Goal: Information Seeking & Learning: Find specific page/section

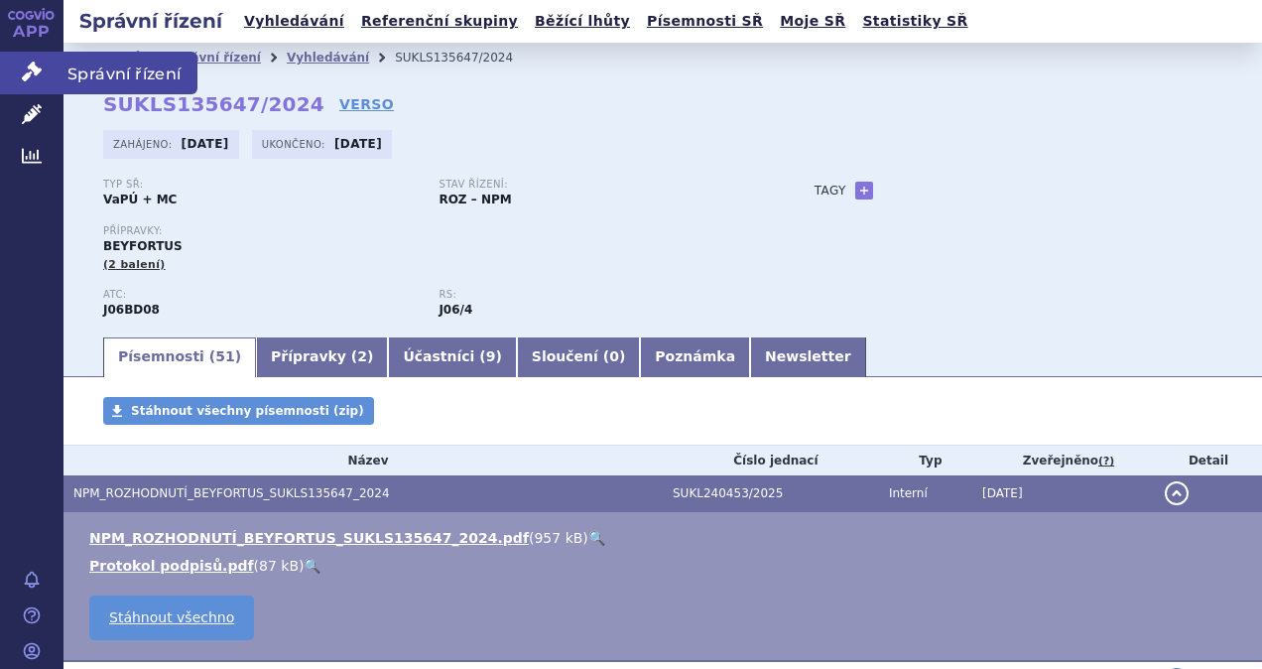
click at [117, 77] on span "Správní řízení" at bounding box center [131, 73] width 134 height 42
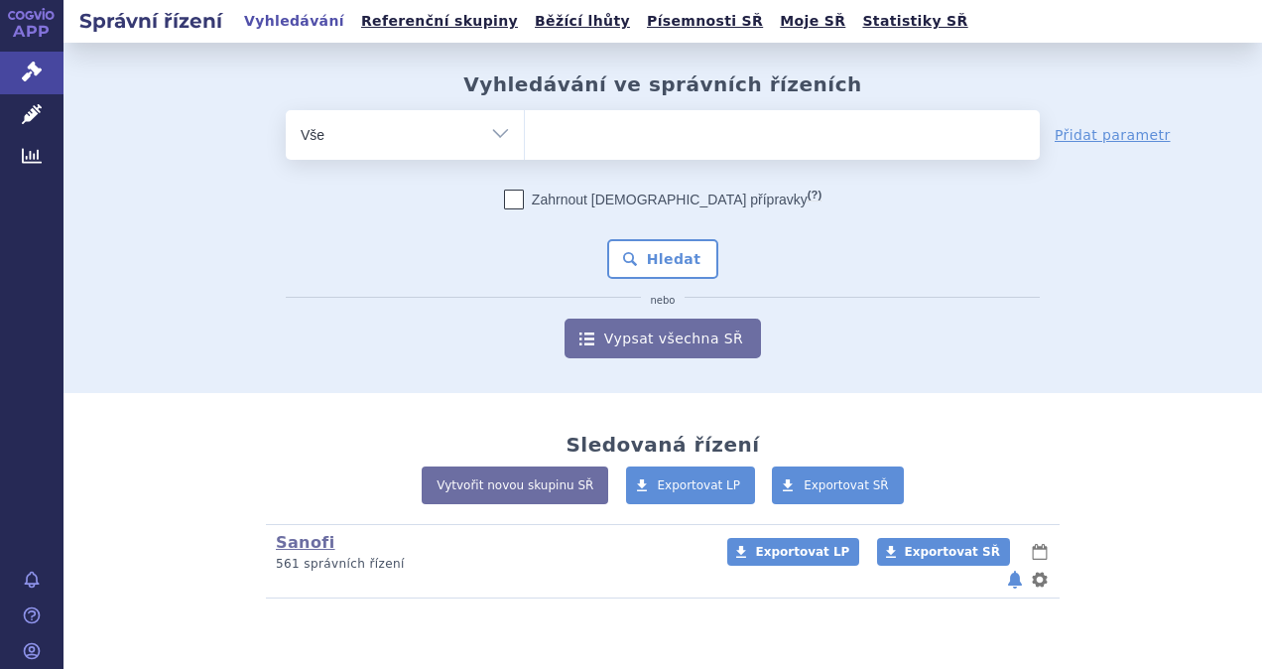
click at [578, 135] on ul at bounding box center [782, 131] width 515 height 42
click at [525, 135] on select at bounding box center [524, 134] width 1 height 50
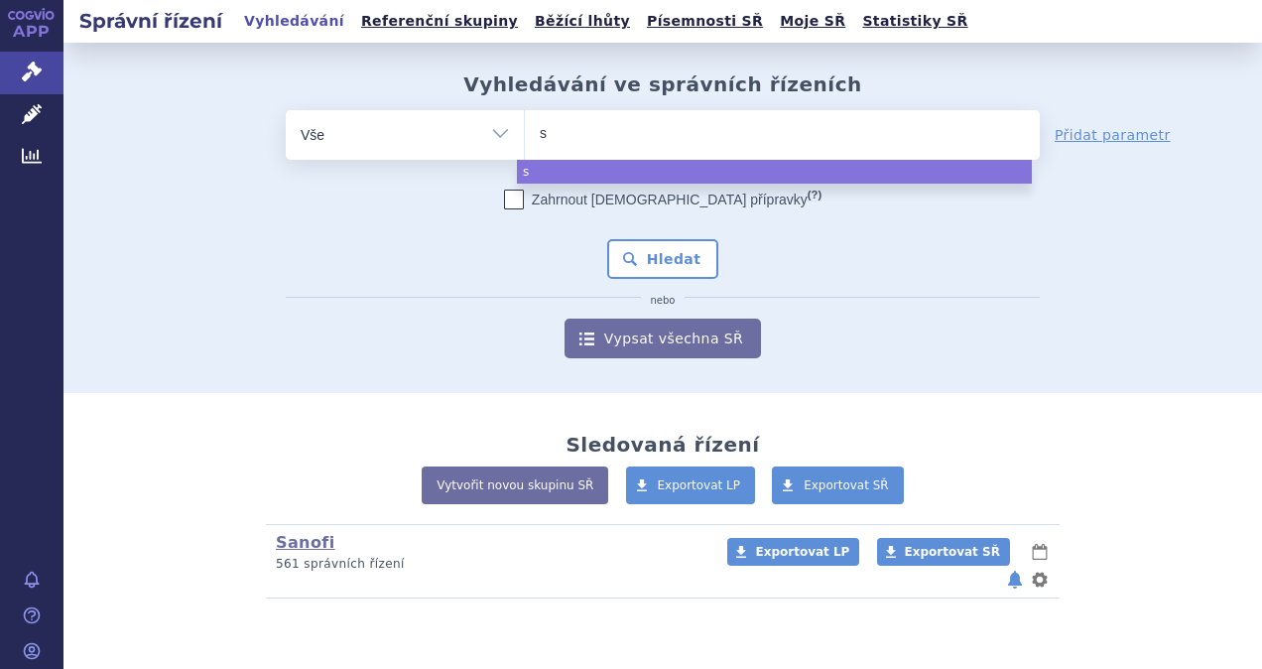
type input "sa"
type input "sar"
type input "sarcl"
type input "sarcli"
type input "sarclixa"
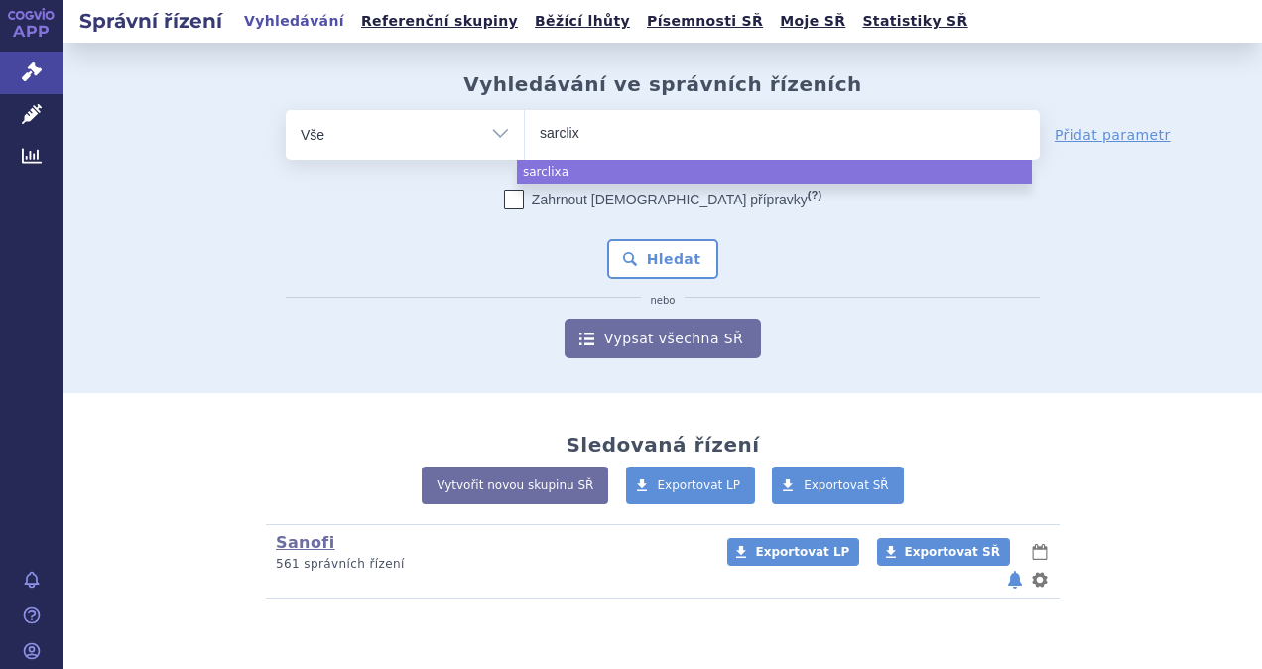
type input "sarcli"
type input "sarclisa"
select select "sarclisa"
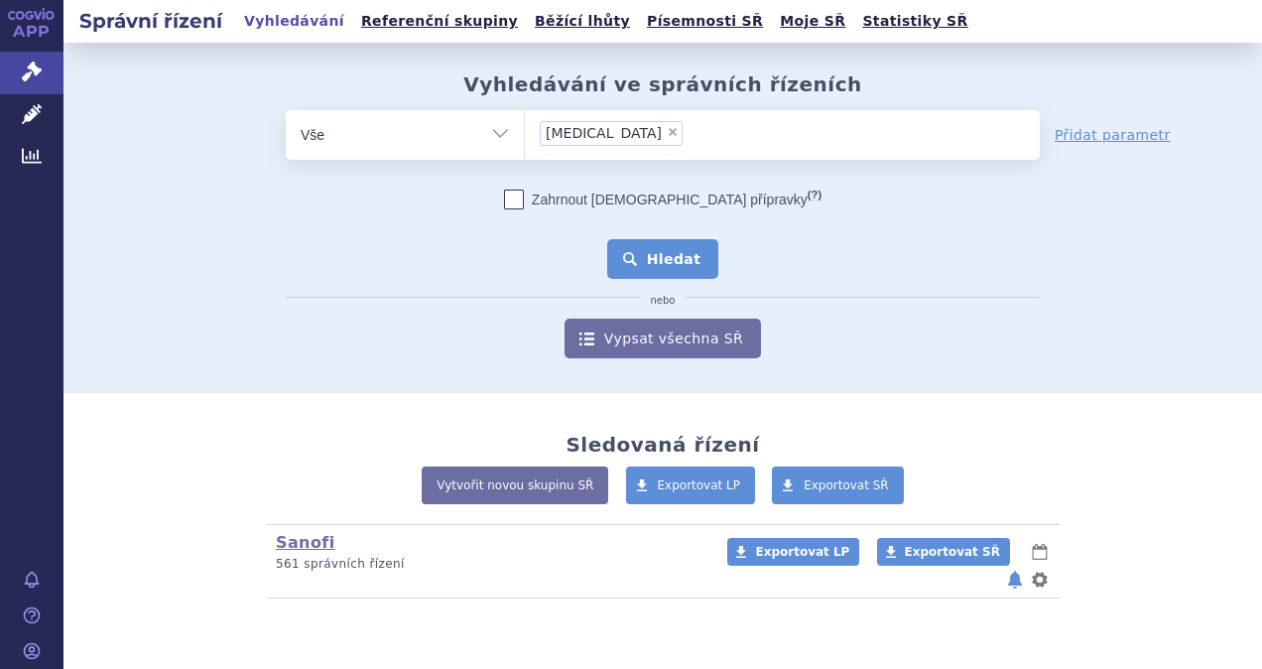
click at [637, 270] on button "Hledat" at bounding box center [663, 259] width 112 height 40
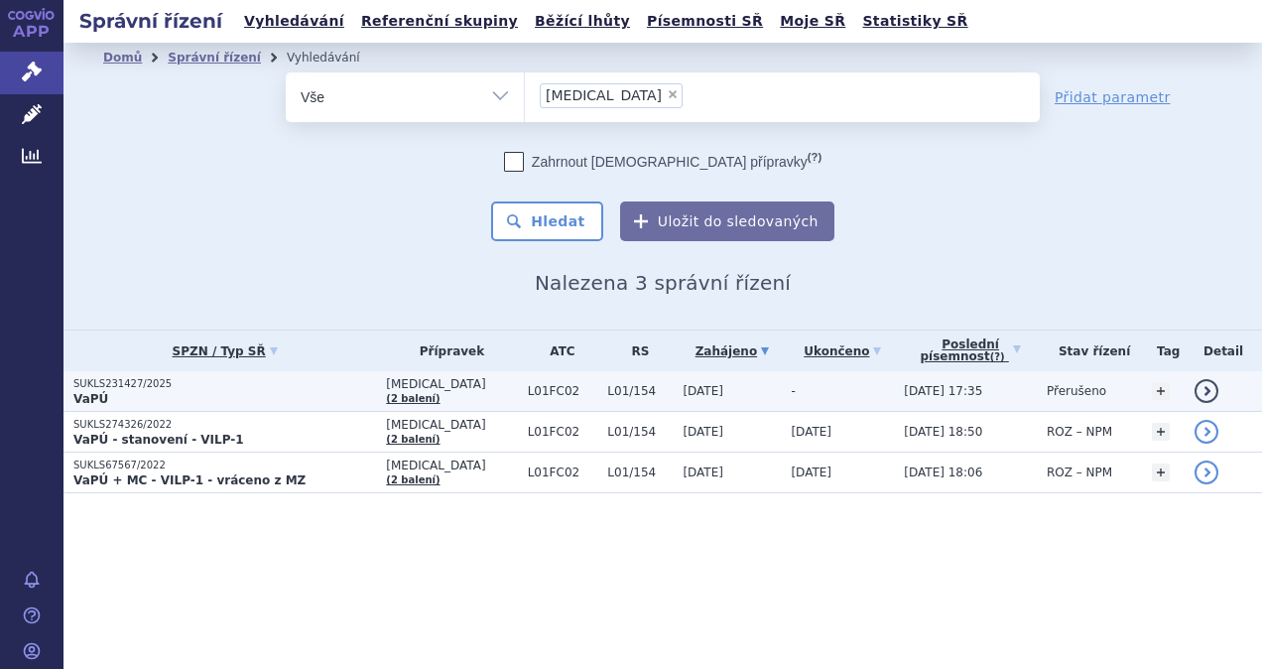
click at [1211, 391] on link "detail" at bounding box center [1207, 391] width 24 height 24
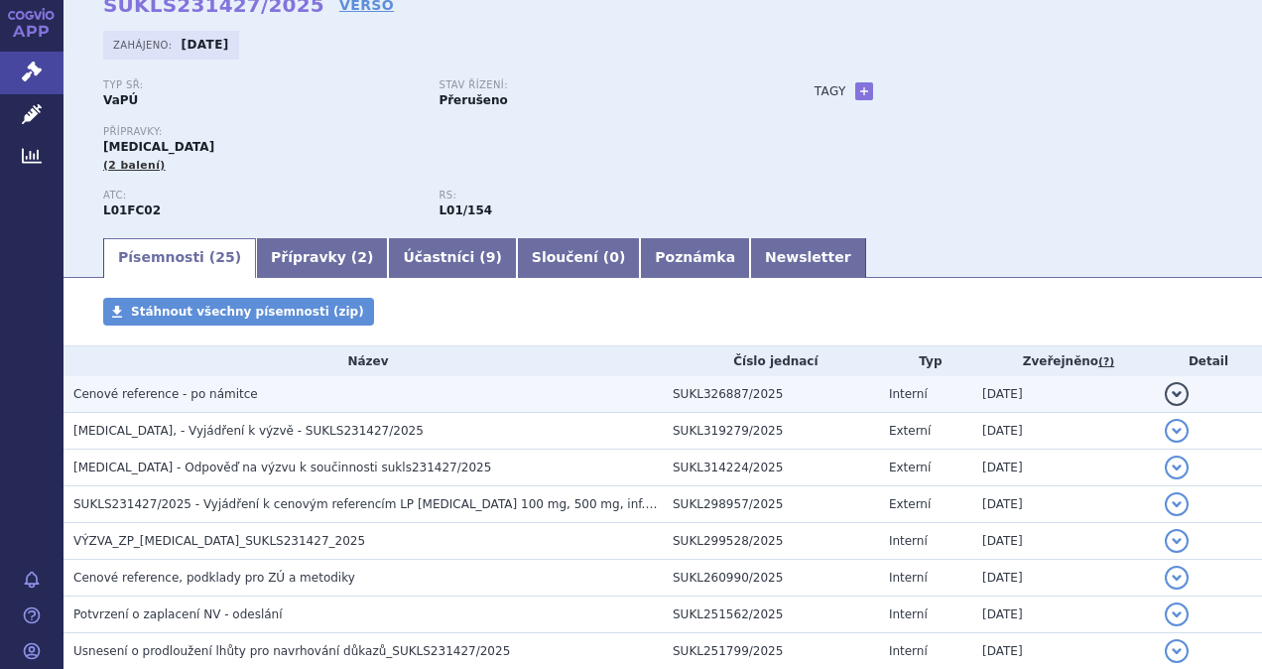
scroll to position [198, 0]
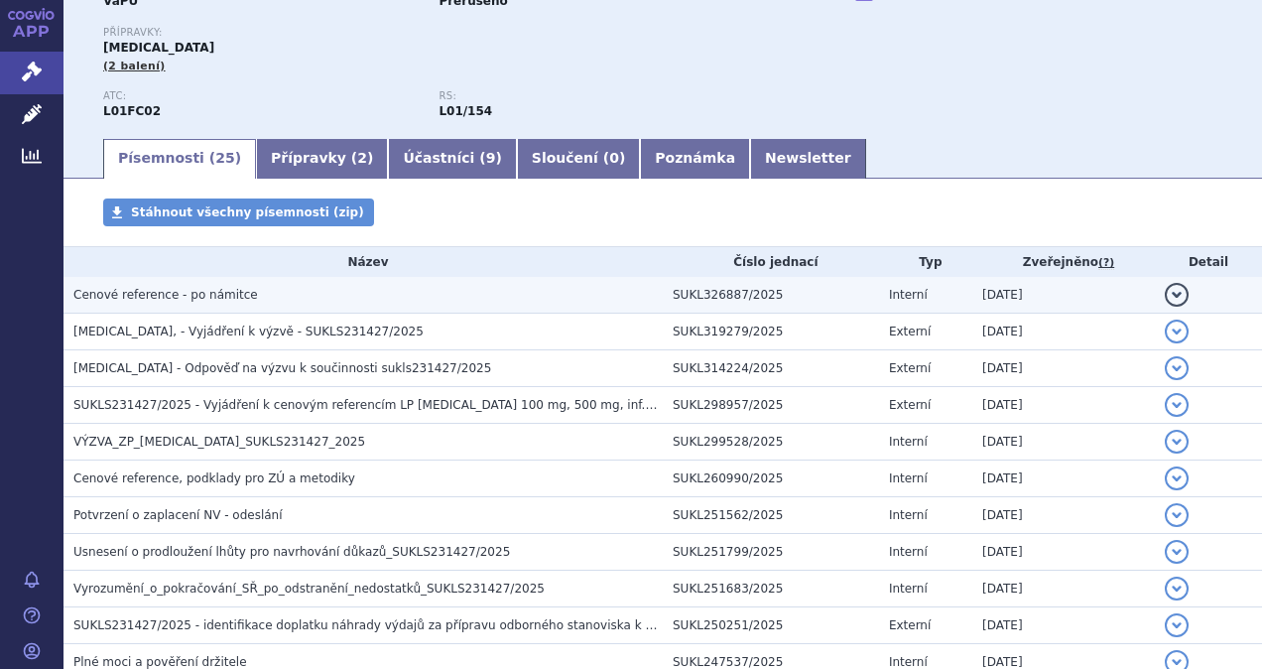
click at [1165, 291] on button "detail" at bounding box center [1177, 295] width 24 height 24
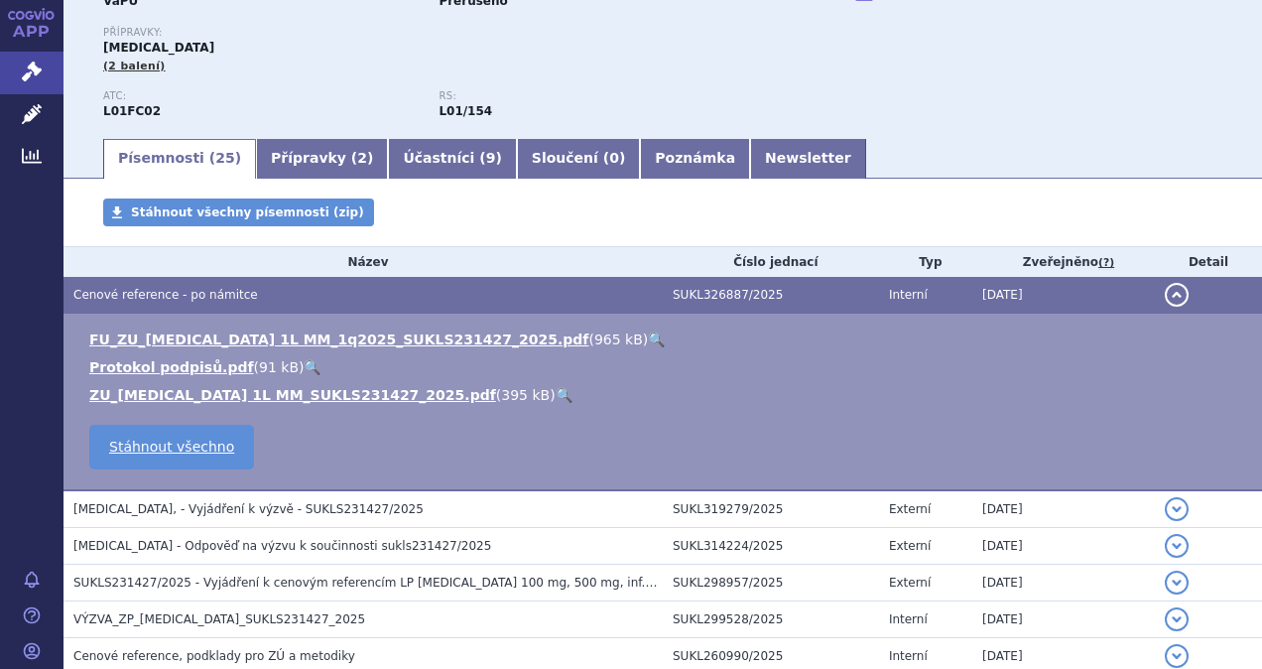
click at [648, 338] on link "🔍" at bounding box center [656, 339] width 17 height 16
click at [556, 398] on link "🔍" at bounding box center [564, 395] width 17 height 16
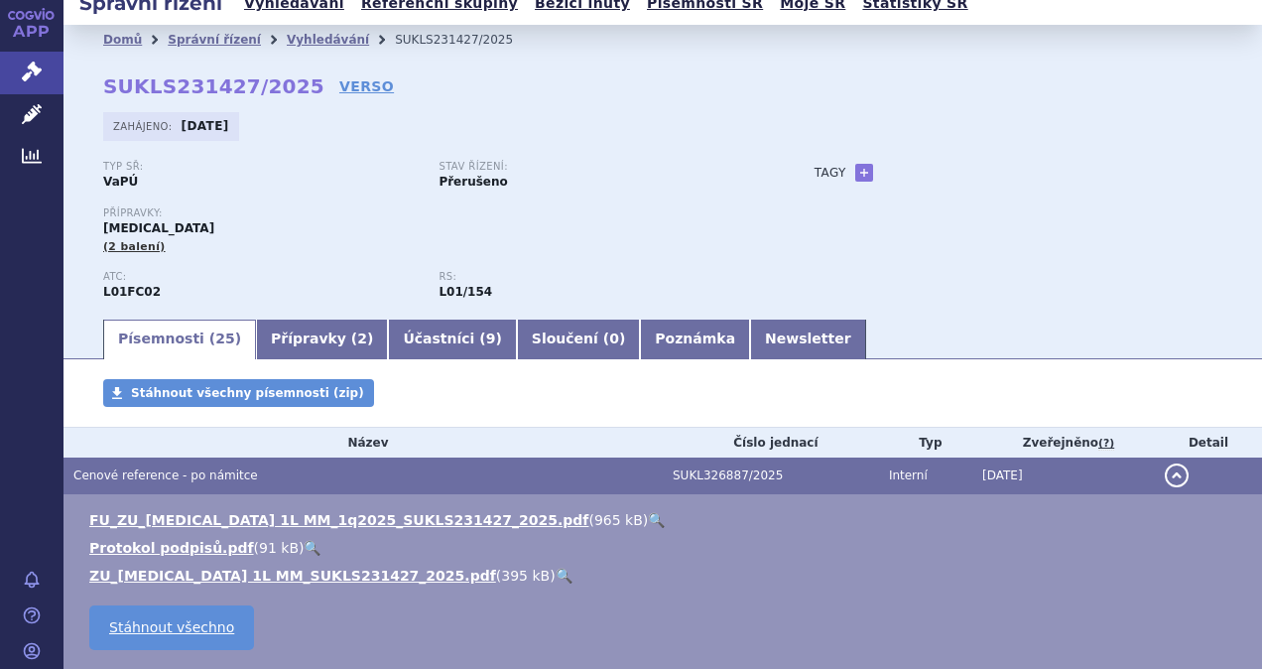
scroll to position [0, 0]
